Goal: Transaction & Acquisition: Purchase product/service

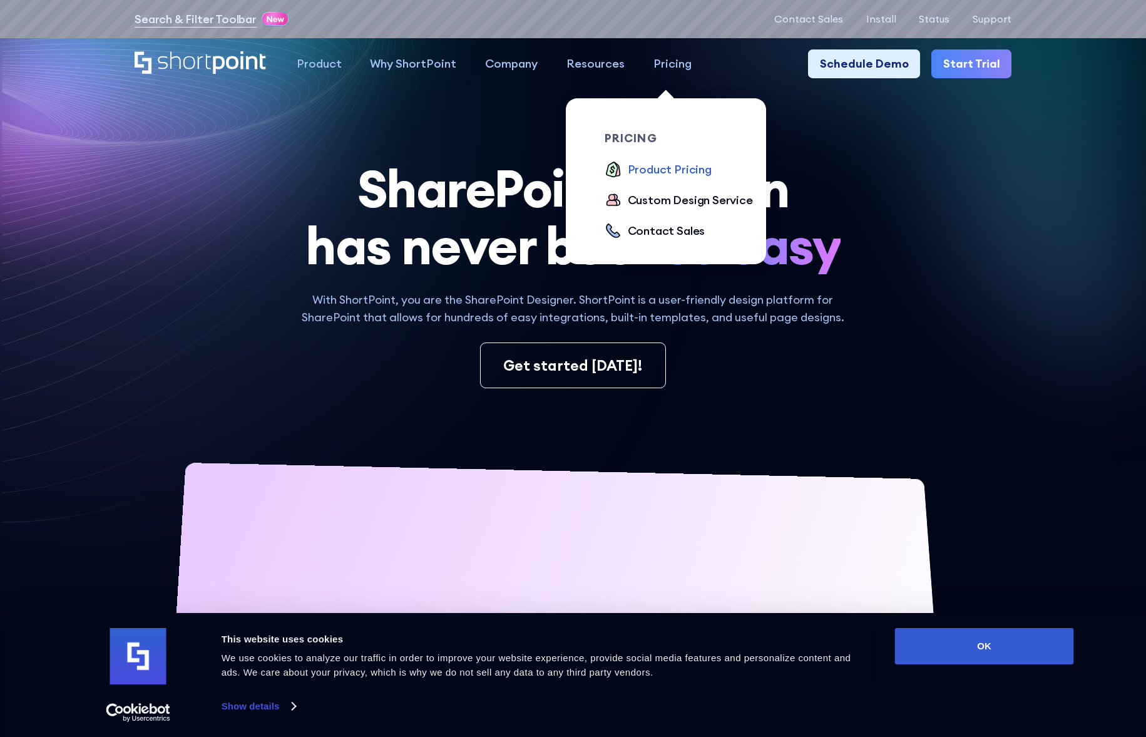
drag, startPoint x: 662, startPoint y: 61, endPoint x: 627, endPoint y: 174, distance: 117.8
click at [628, 174] on div "Product Pricing" at bounding box center [670, 169] width 84 height 17
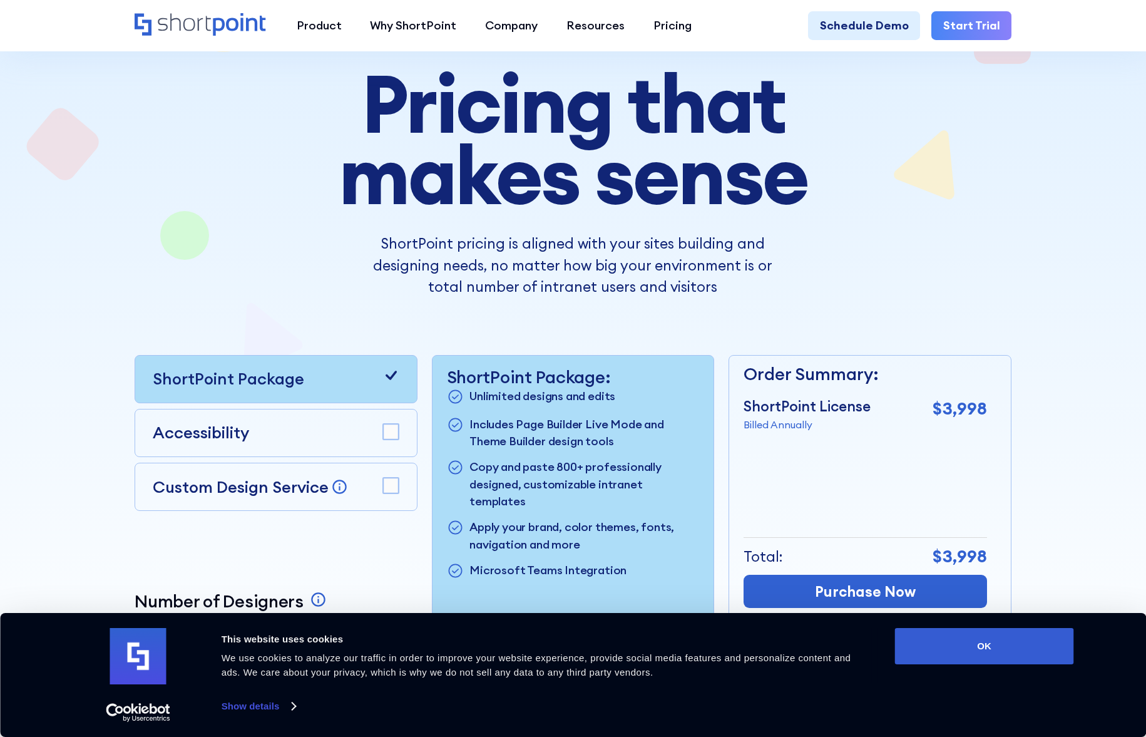
scroll to position [125, 0]
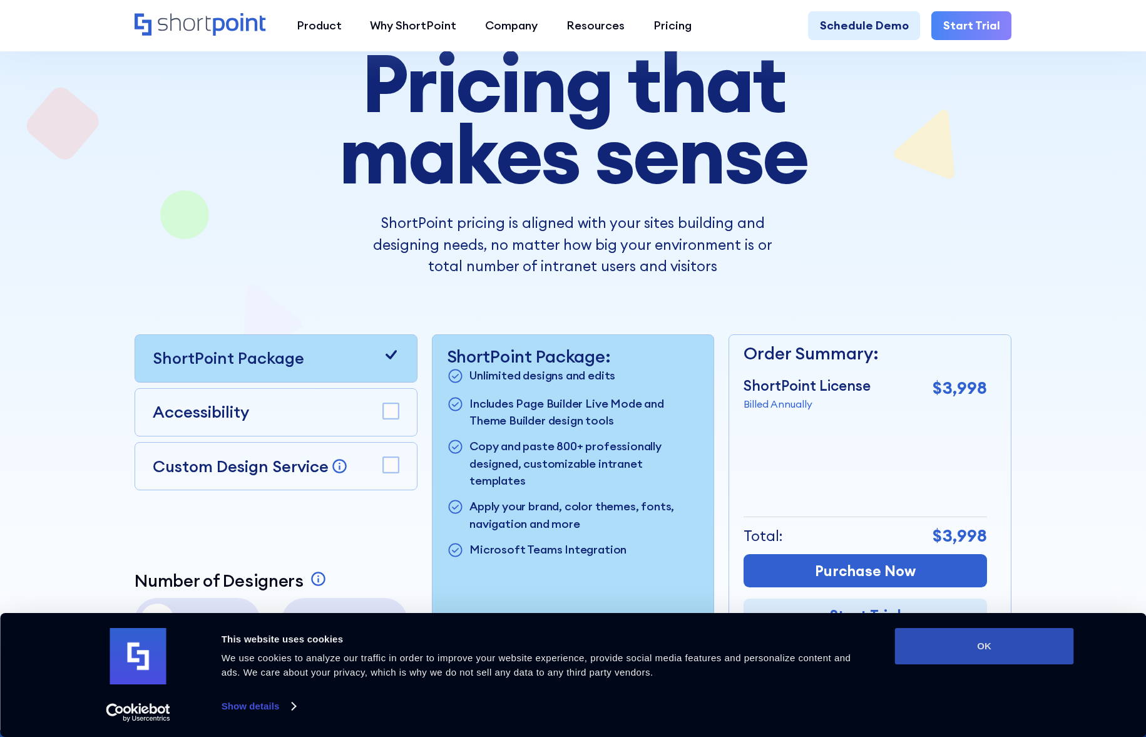
click at [1026, 647] on button "OK" at bounding box center [984, 646] width 179 height 36
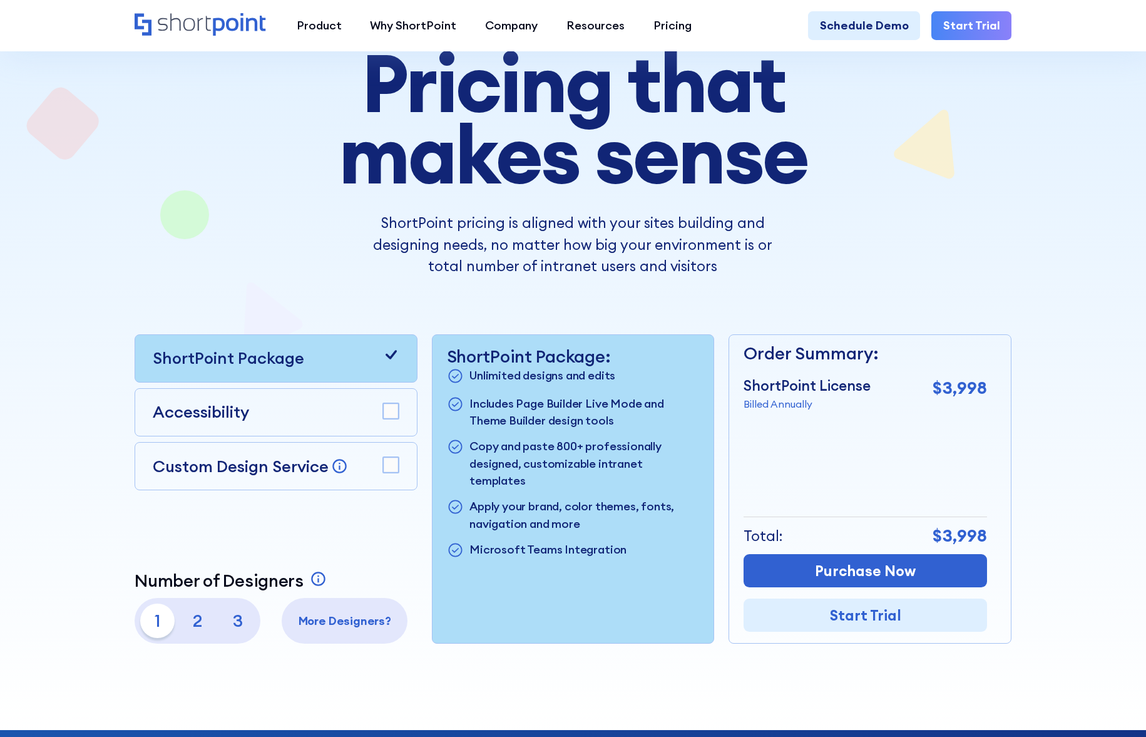
scroll to position [0, 0]
click at [188, 630] on p "2" at bounding box center [197, 621] width 34 height 34
